Goal: Information Seeking & Learning: Learn about a topic

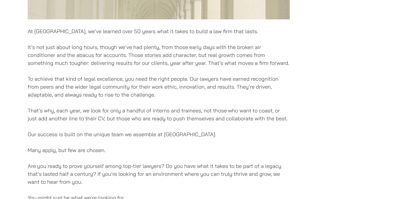
click at [75, 68] on div "At [GEOGRAPHIC_DATA], we’ve learned over 50 years what it takes to build a law …" at bounding box center [159, 23] width 262 height 532
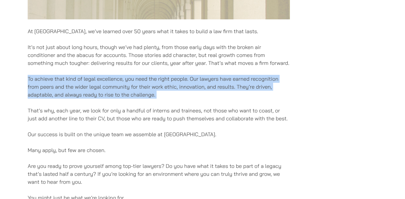
scroll to position [433, 0]
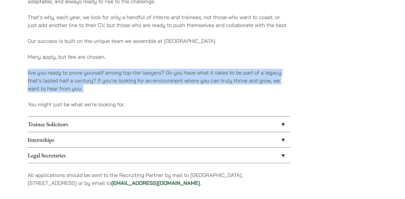
click at [82, 58] on p "Many apply, but few are chosen." at bounding box center [159, 57] width 262 height 8
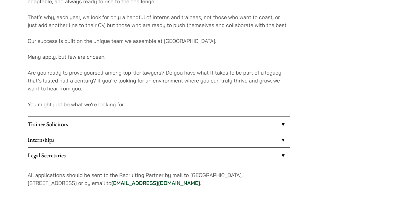
click at [82, 58] on p "Many apply, but few are chosen." at bounding box center [159, 57] width 262 height 8
click at [78, 73] on p "Are you ready to prove yourself among top-tier lawyers? Do you have what it tak…" at bounding box center [159, 81] width 262 height 24
click at [102, 121] on link "Trainee Solicitors" at bounding box center [159, 124] width 262 height 15
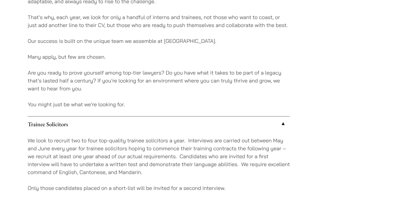
scroll to position [462, 0]
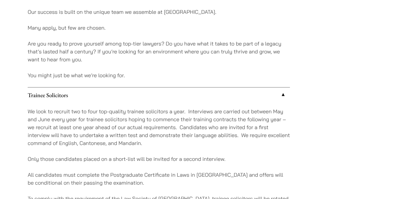
click at [106, 137] on p "We look to recruit two to four top-quality trainee solicitors a year. Interview…" at bounding box center [159, 128] width 262 height 40
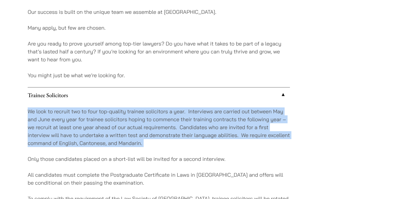
click at [88, 134] on p "We look to recruit two to four top-quality trainee solicitors a year. Interview…" at bounding box center [159, 128] width 262 height 40
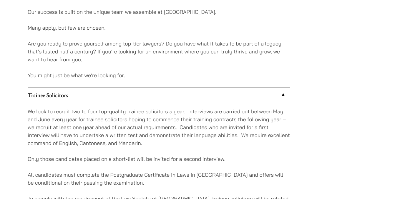
click at [88, 134] on p "We look to recruit two to four top-quality trainee solicitors a year. Interview…" at bounding box center [159, 128] width 262 height 40
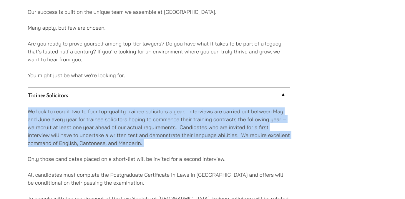
click at [55, 128] on p "We look to recruit two to four top-quality trainee solicitors a year. Interview…" at bounding box center [159, 128] width 262 height 40
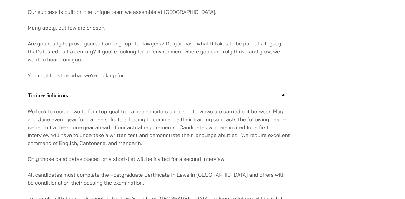
click at [55, 128] on p "We look to recruit two to four top-quality trainee solicitors a year. Interview…" at bounding box center [159, 128] width 262 height 40
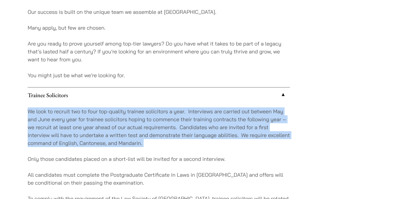
click at [47, 129] on p "We look to recruit two to four top-quality trainee solicitors a year. Interview…" at bounding box center [159, 128] width 262 height 40
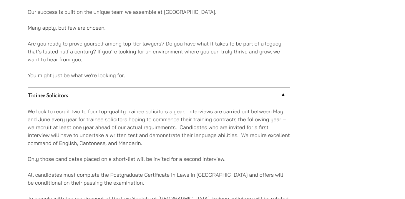
click at [47, 129] on p "We look to recruit two to four top-quality trainee solicitors a year. Interview…" at bounding box center [159, 128] width 262 height 40
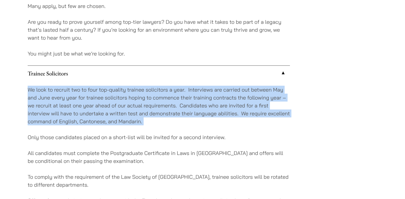
scroll to position [488, 0]
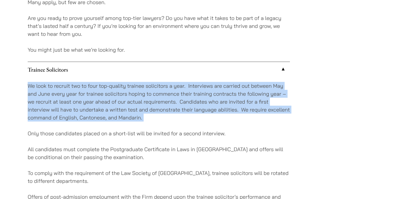
click at [47, 129] on div "We look to recruit two to four top-quality trainee solicitors a year. Interview…" at bounding box center [159, 149] width 262 height 144
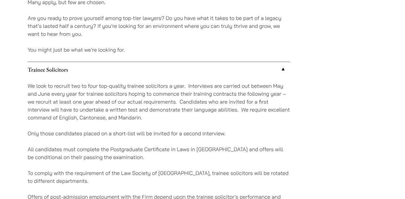
click at [47, 129] on div "We look to recruit two to four top-quality trainee solicitors a year. Interview…" at bounding box center [159, 149] width 262 height 144
click at [55, 110] on p "We look to recruit two to four top-quality trainee solicitors a year. Interview…" at bounding box center [159, 102] width 262 height 40
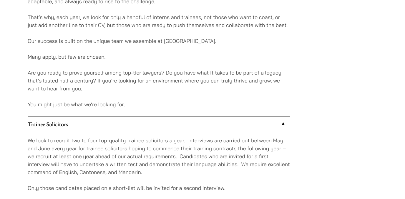
scroll to position [433, 0]
